Goal: Check status: Check status

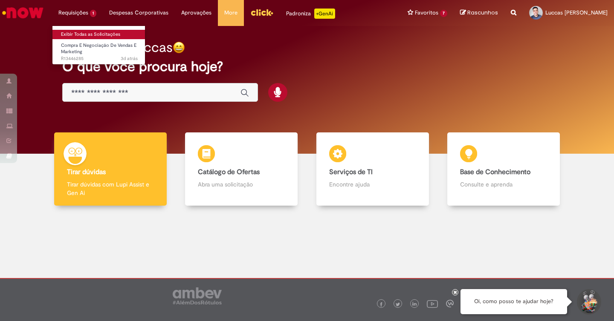
click at [99, 33] on link "Exibir Todas as Solicitações" at bounding box center [99, 34] width 94 height 9
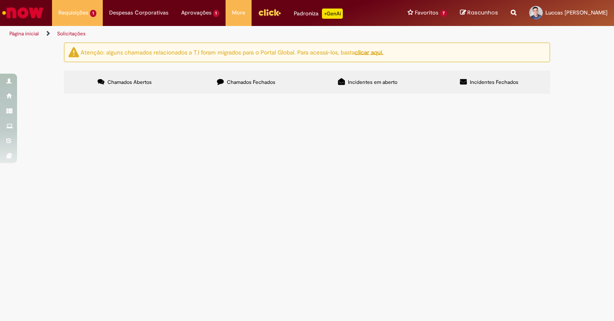
click at [0, 0] on td "Custo de desdobramento de peças para implementação de plano OOH da campanha de …" at bounding box center [0, 0] width 0 height 0
click at [0, 0] on span "Custo de desdobramento de peças para implementação de plano OOH da campanha de …" at bounding box center [0, 0] width 0 height 0
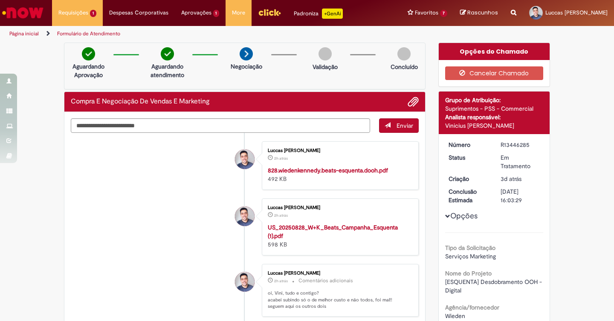
click at [42, 10] on img "Ir para a Homepage" at bounding box center [23, 12] width 44 height 17
